Goal: Navigation & Orientation: Find specific page/section

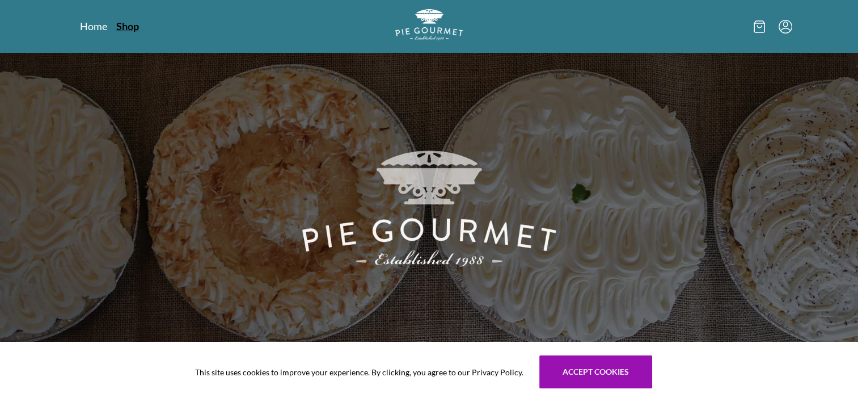
click at [130, 26] on link "Shop" at bounding box center [127, 26] width 23 height 14
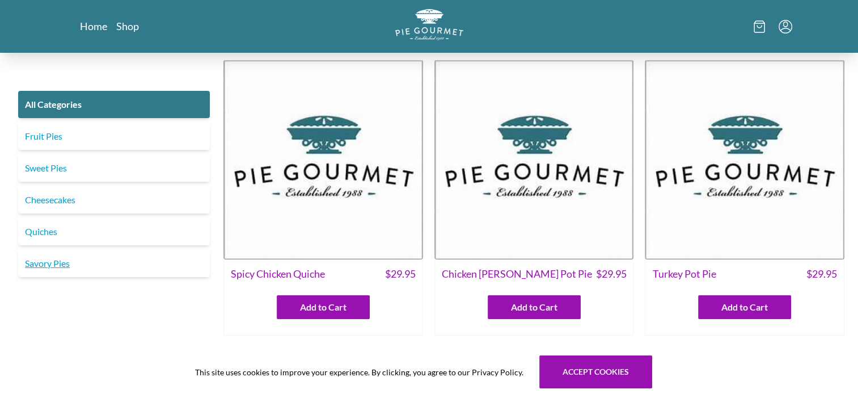
click at [45, 256] on link "Savory Pies" at bounding box center [114, 263] width 192 height 27
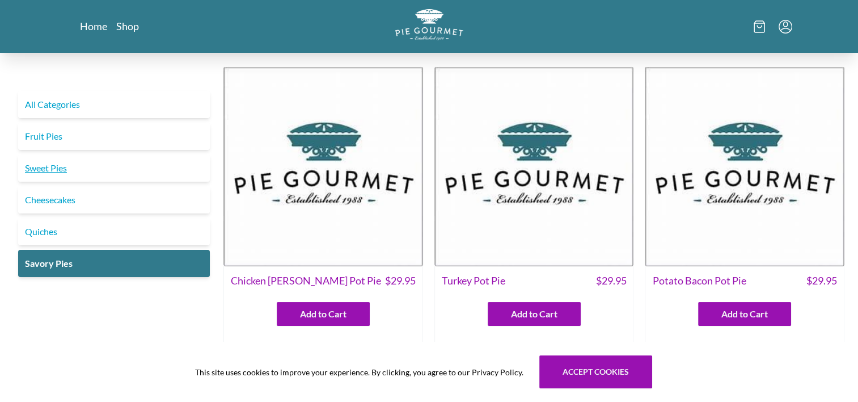
click at [52, 163] on link "Sweet Pies" at bounding box center [114, 167] width 192 height 27
